Goal: Task Accomplishment & Management: Manage account settings

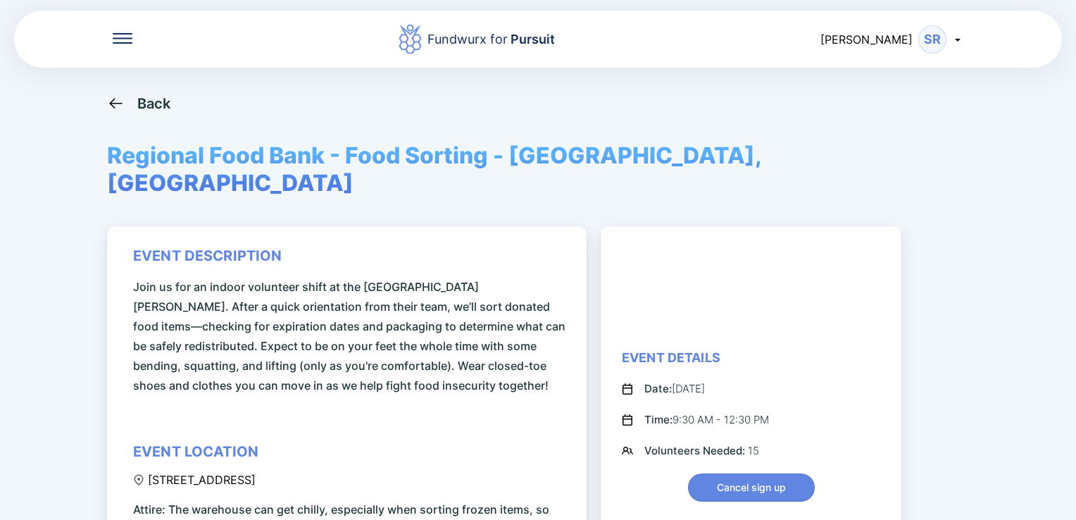
click at [961, 37] on icon at bounding box center [957, 39] width 11 height 11
click at [448, 103] on div "Back" at bounding box center [538, 103] width 862 height 18
click at [154, 101] on div "Back" at bounding box center [154, 103] width 34 height 17
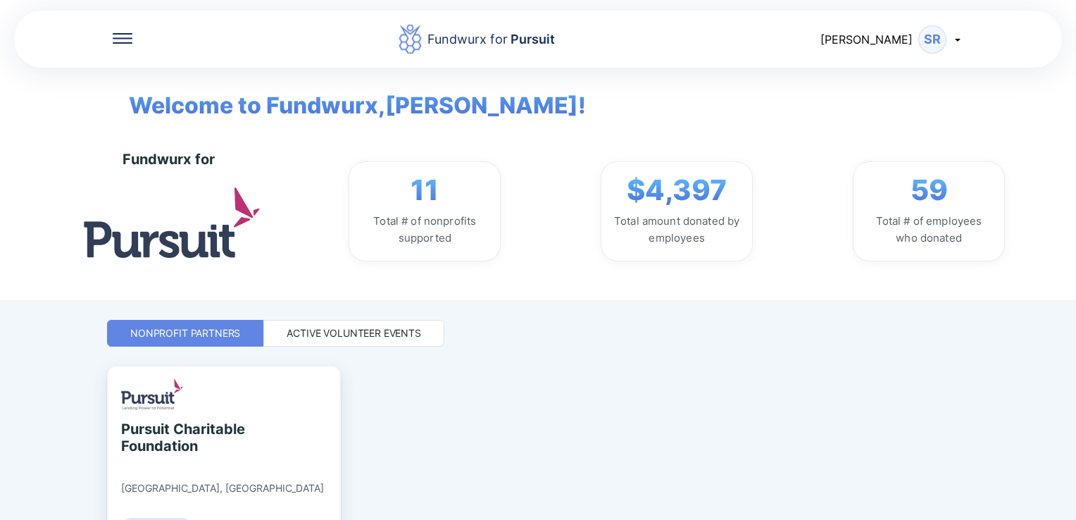
click at [958, 41] on icon at bounding box center [957, 39] width 11 height 11
click at [871, 113] on div "Log out" at bounding box center [876, 112] width 42 height 14
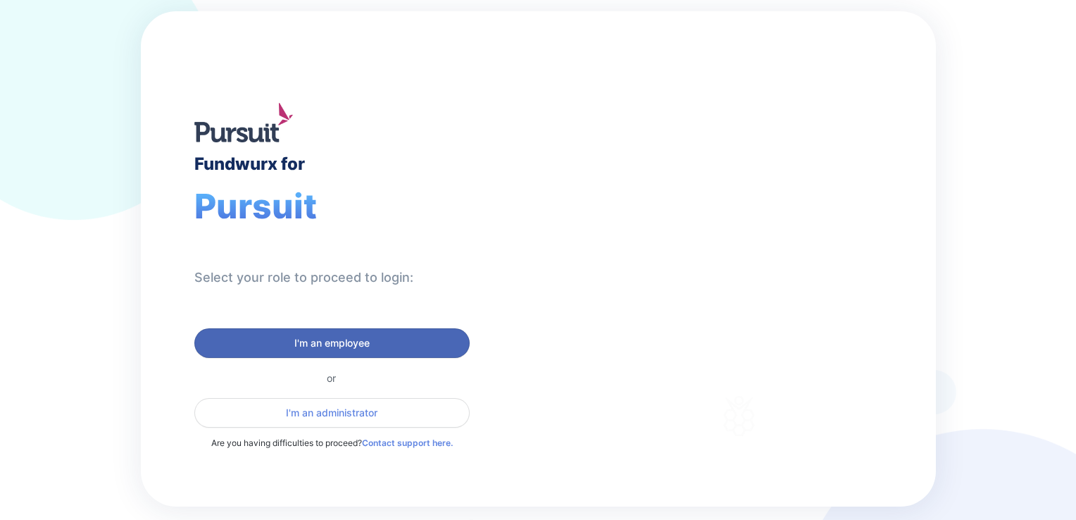
click at [308, 339] on span "I'm an employee" at bounding box center [331, 343] width 75 height 14
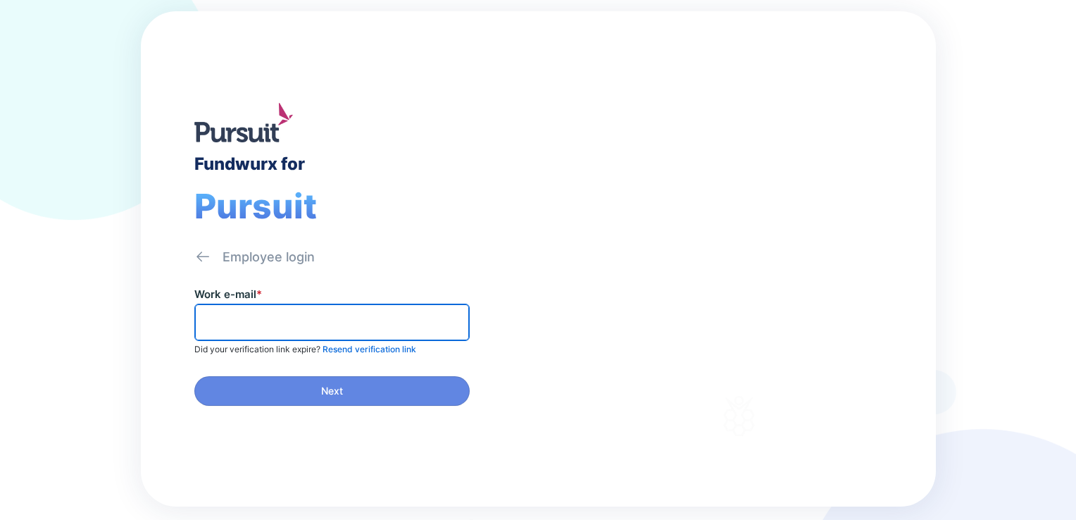
click at [293, 320] on input "text" at bounding box center [332, 322] width 263 height 22
type input "**********"
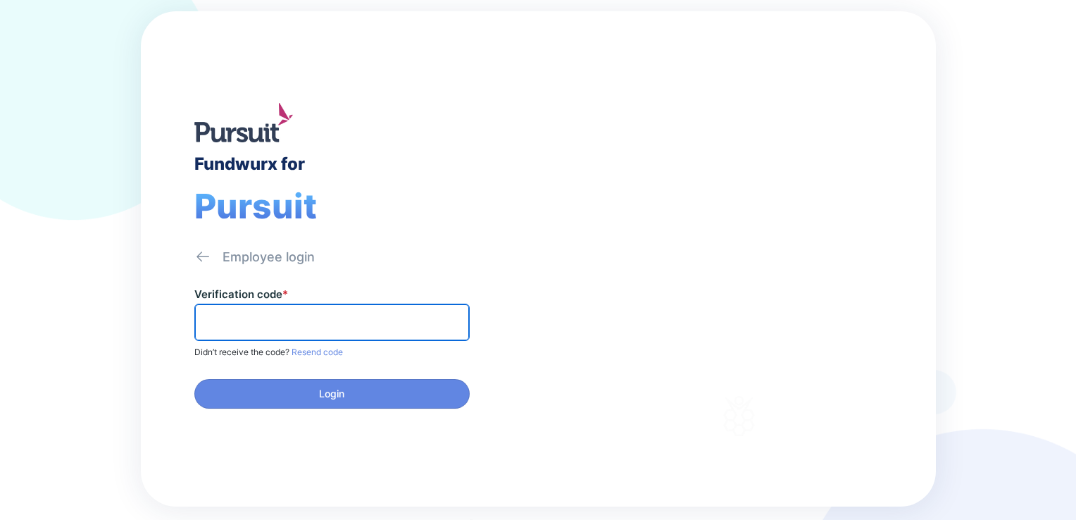
click at [205, 324] on input "text" at bounding box center [332, 322] width 263 height 22
paste input "******"
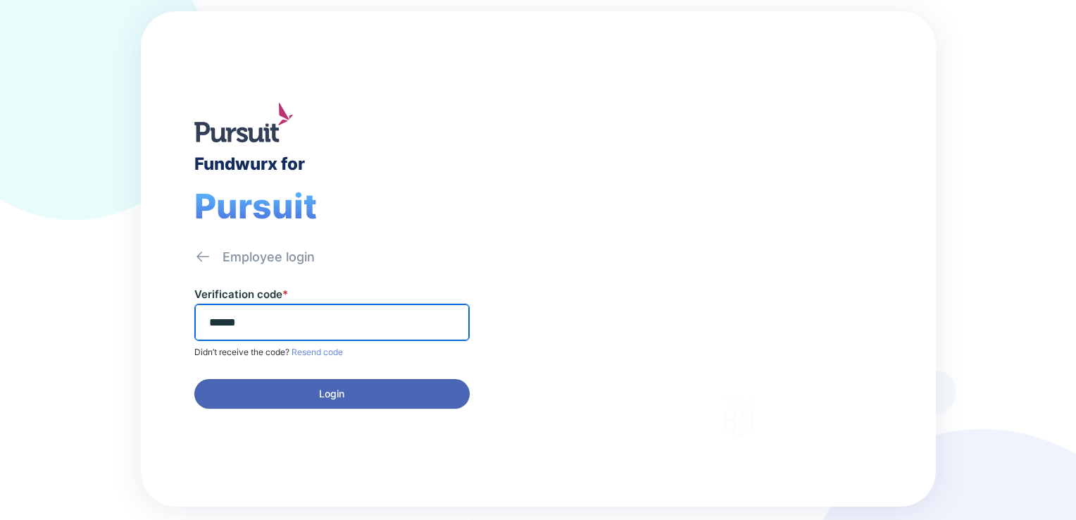
type input "******"
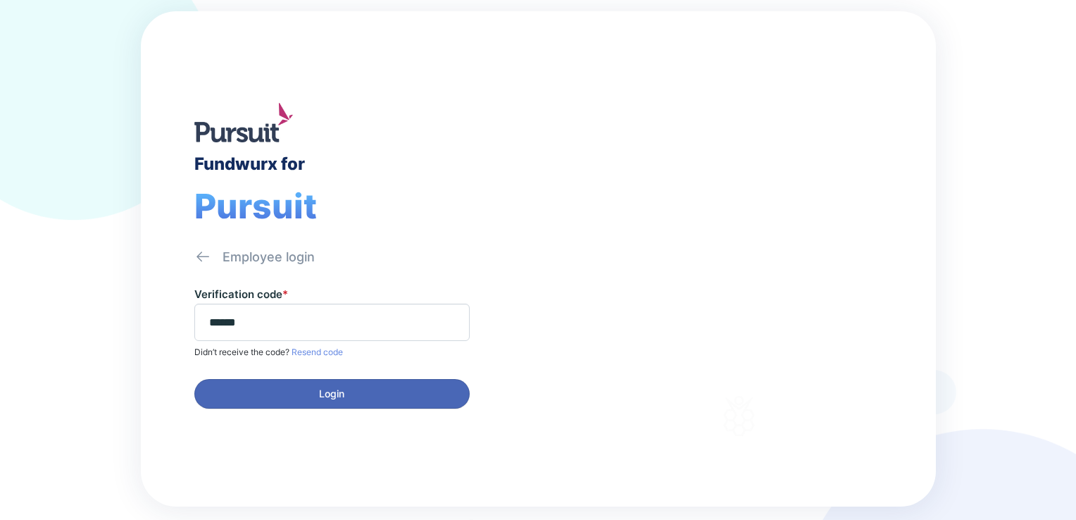
click at [330, 387] on span "Login" at bounding box center [331, 394] width 25 height 14
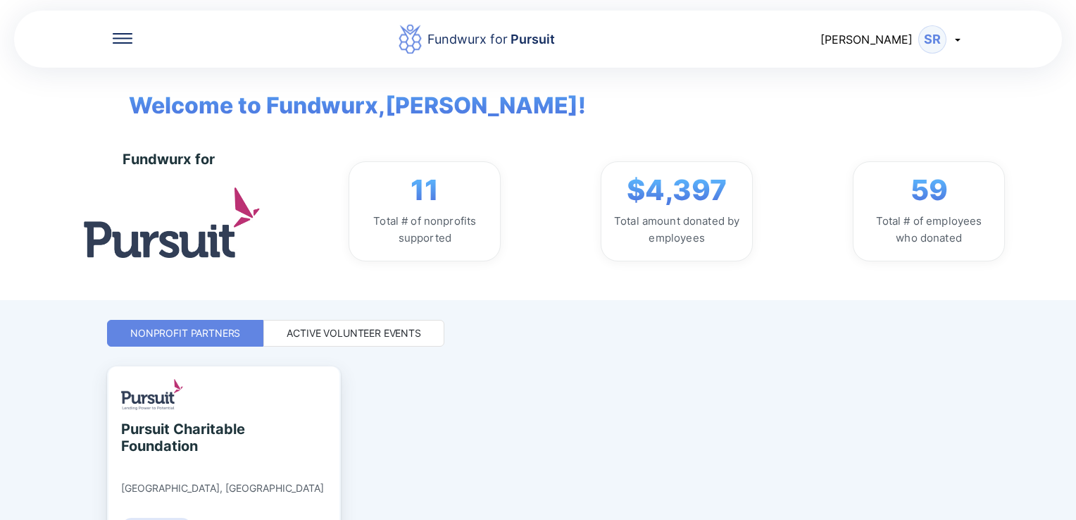
click at [399, 328] on div "Active Volunteer Events" at bounding box center [354, 333] width 135 height 14
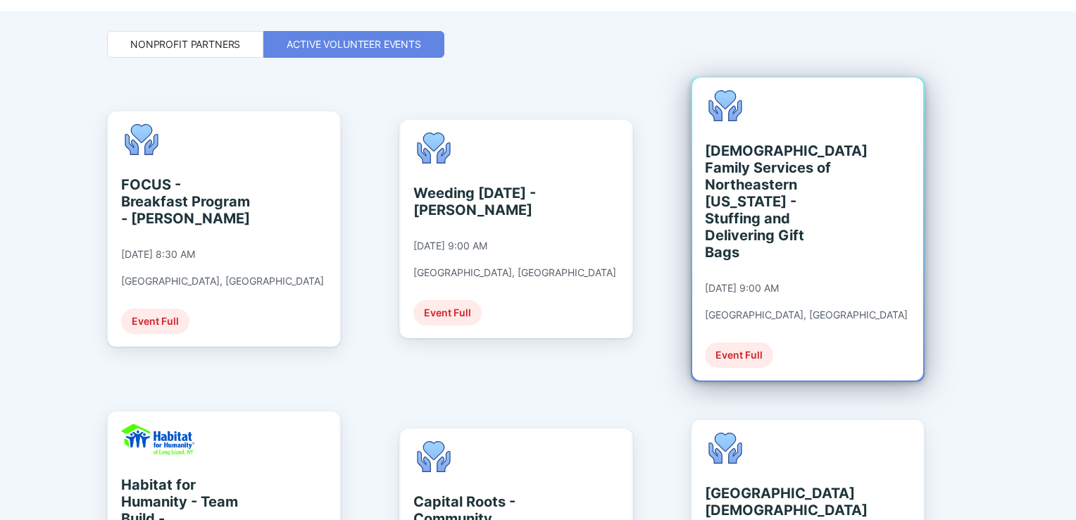
scroll to position [282, 0]
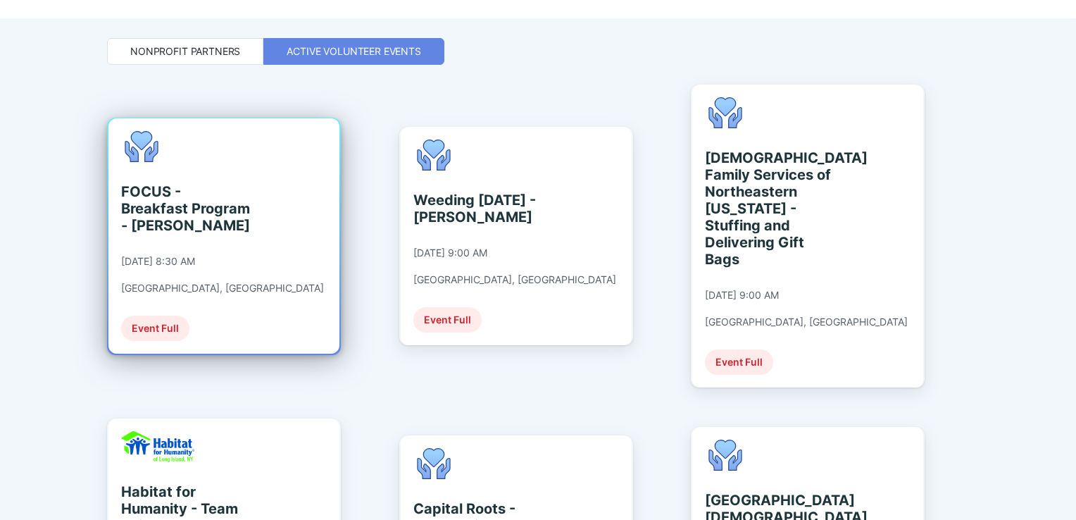
click at [174, 192] on div "FOCUS - Breakfast Program - [PERSON_NAME]" at bounding box center [185, 208] width 129 height 51
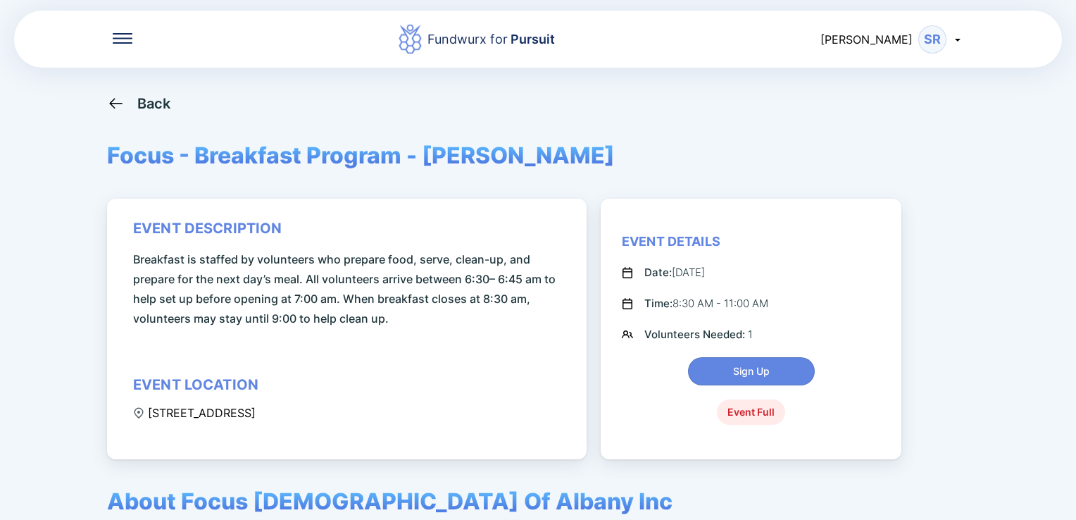
click at [151, 103] on div "Back" at bounding box center [154, 103] width 34 height 17
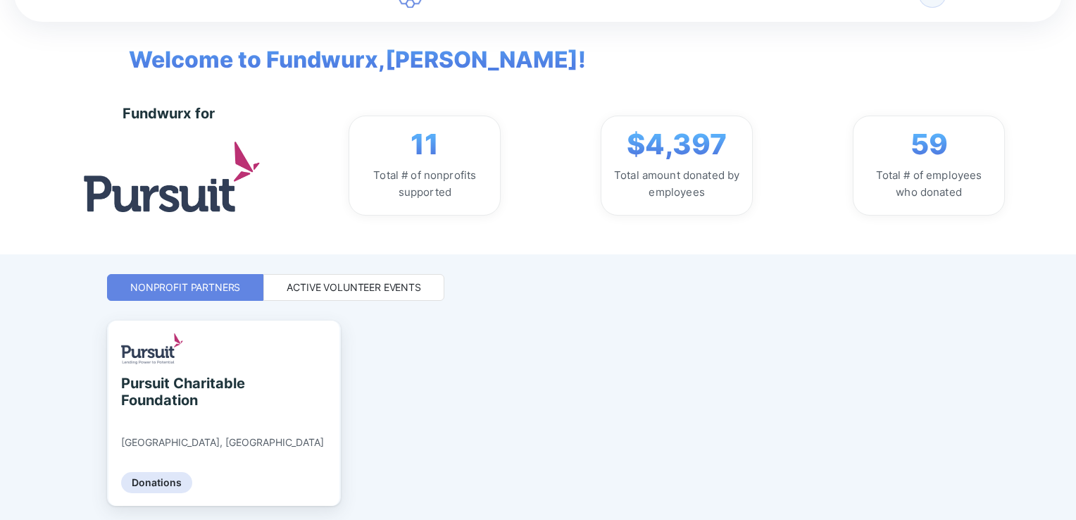
scroll to position [70, 0]
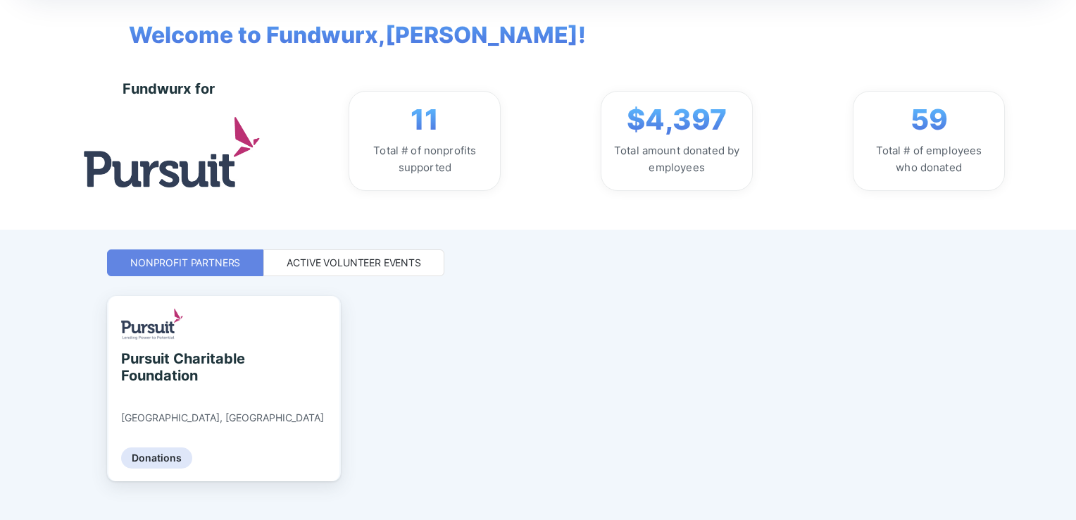
click at [385, 261] on div "Active Volunteer Events" at bounding box center [354, 263] width 135 height 14
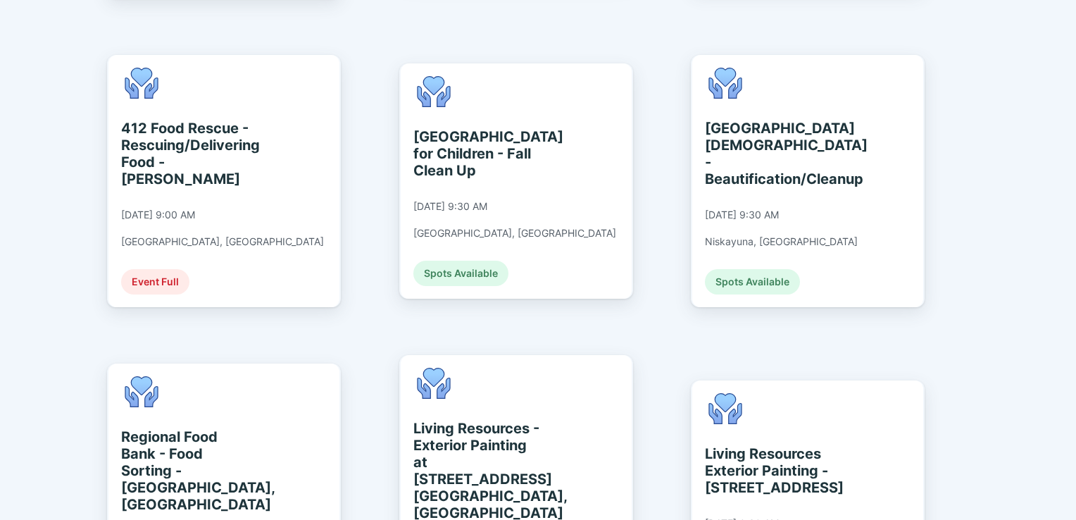
scroll to position [1056, 0]
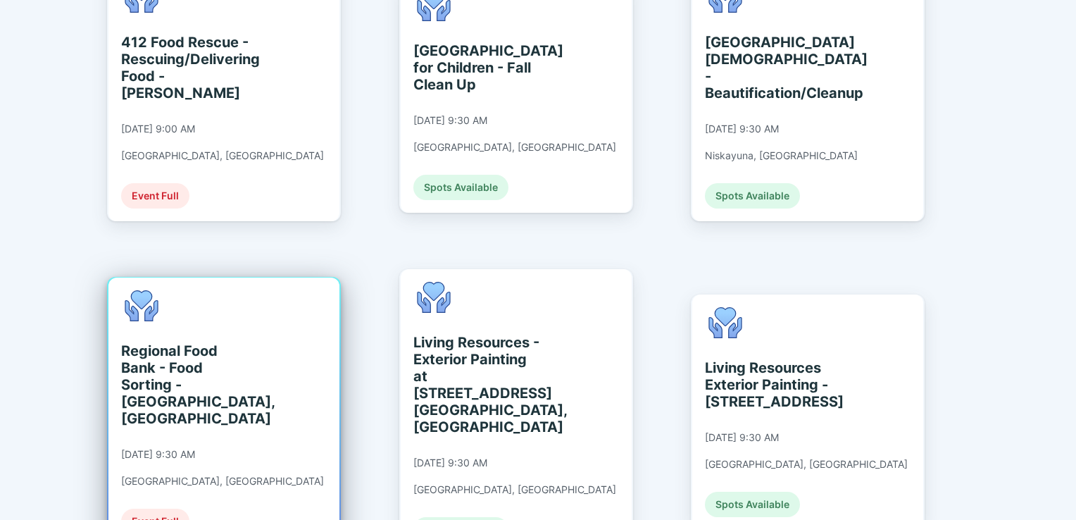
click at [196, 342] on div "Regional Food Bank - Food Sorting - [GEOGRAPHIC_DATA], [GEOGRAPHIC_DATA]" at bounding box center [185, 384] width 129 height 85
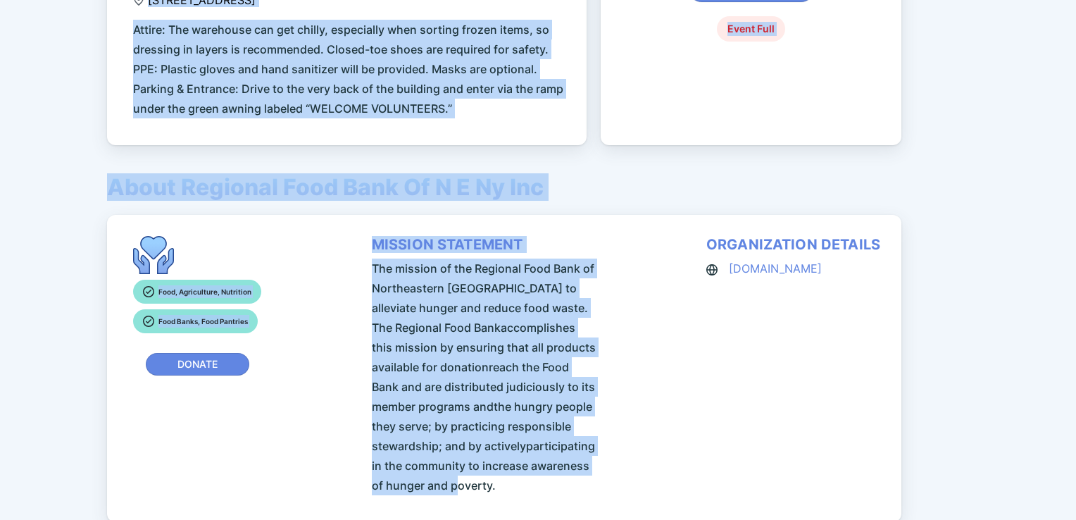
scroll to position [539, 0]
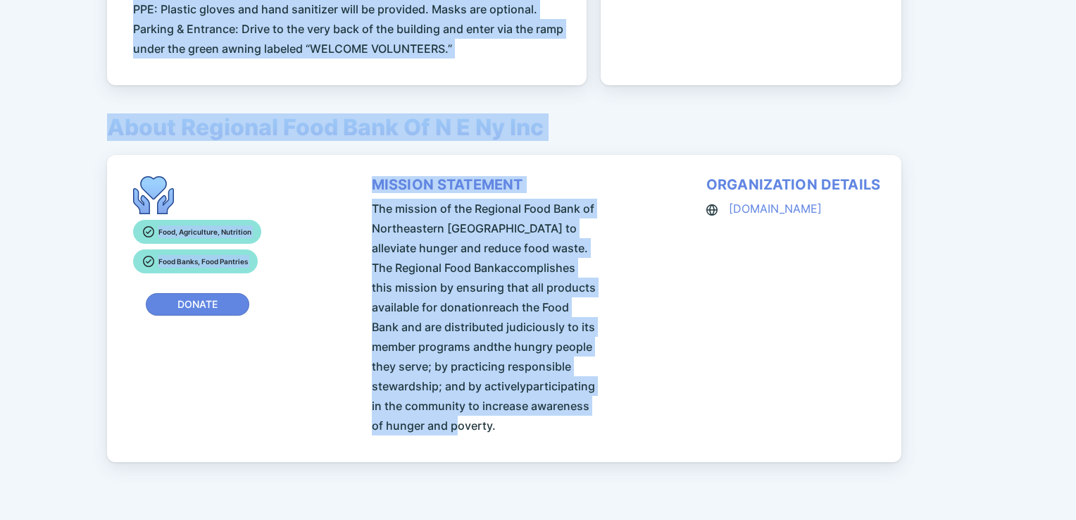
drag, startPoint x: 97, startPoint y: 81, endPoint x: 814, endPoint y: 472, distance: 816.6
click at [814, 472] on div "Fundwurx for Pursuit [PERSON_NAME] Back Regional Food Bank - Food Sorting - [GE…" at bounding box center [538, 260] width 1076 height 520
copy div "Loremips Dolo Sita - Cons Adipisc - Elitse, Do eiusm temporincid Utla et dol ma…"
click at [1039, 113] on div "Fundwurx for Pursuit [PERSON_NAME] Back Regional Food Bank - Food Sorting - [GE…" at bounding box center [538, 260] width 1076 height 520
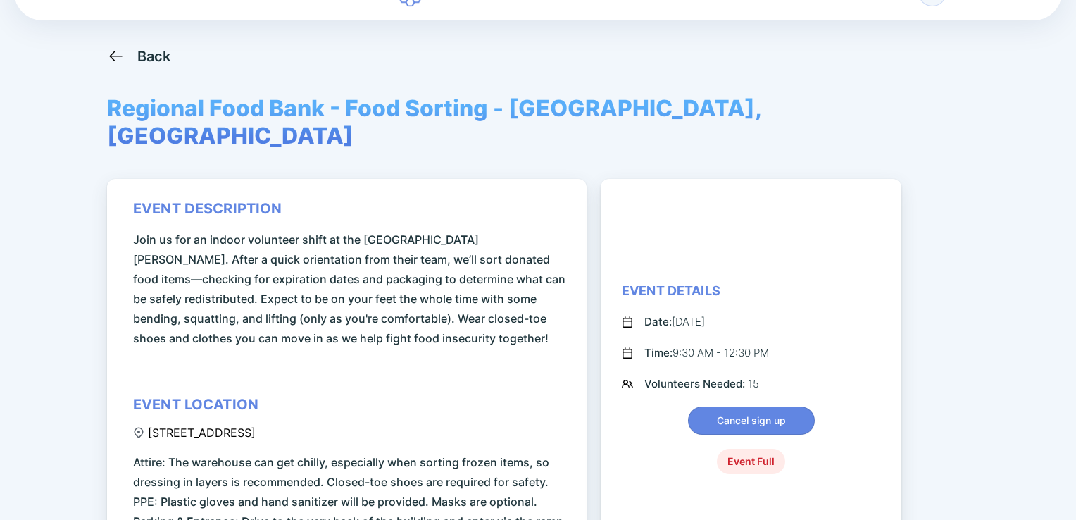
scroll to position [0, 0]
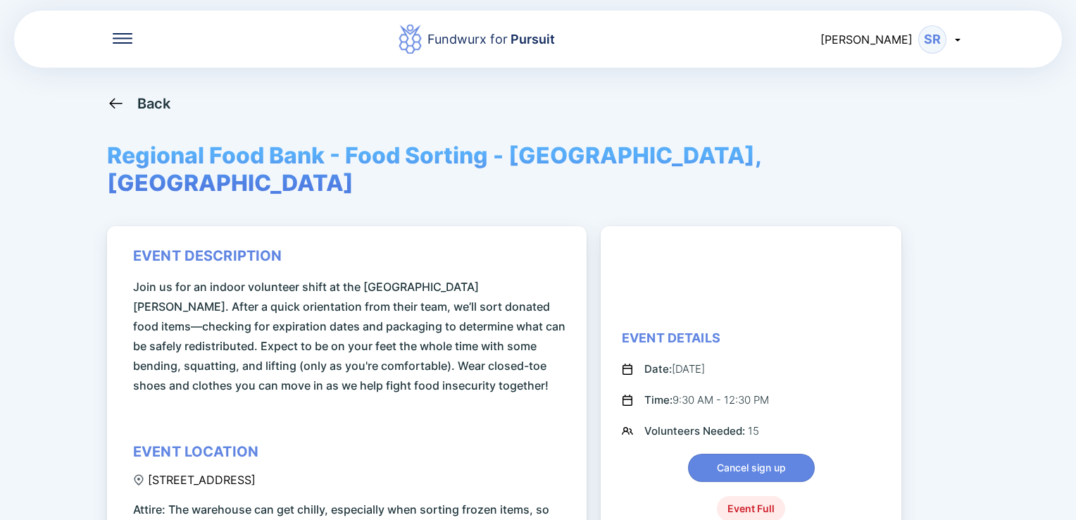
click at [932, 41] on div "SR" at bounding box center [932, 39] width 28 height 28
click at [881, 117] on div "Log out" at bounding box center [876, 112] width 42 height 14
